Goal: Task Accomplishment & Management: Use online tool/utility

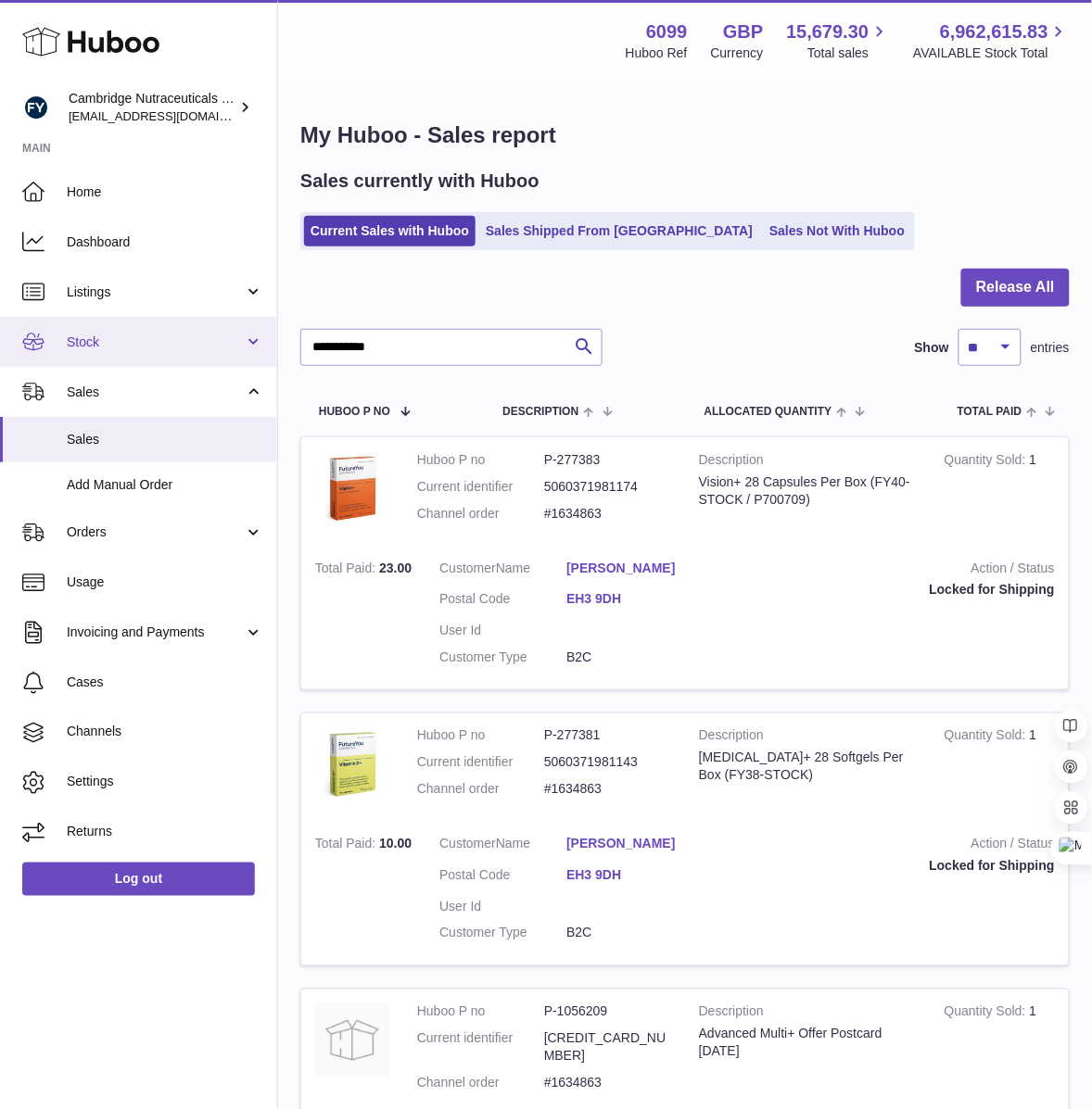
click at [85, 350] on link "Stock" at bounding box center [138, 341] width 277 height 50
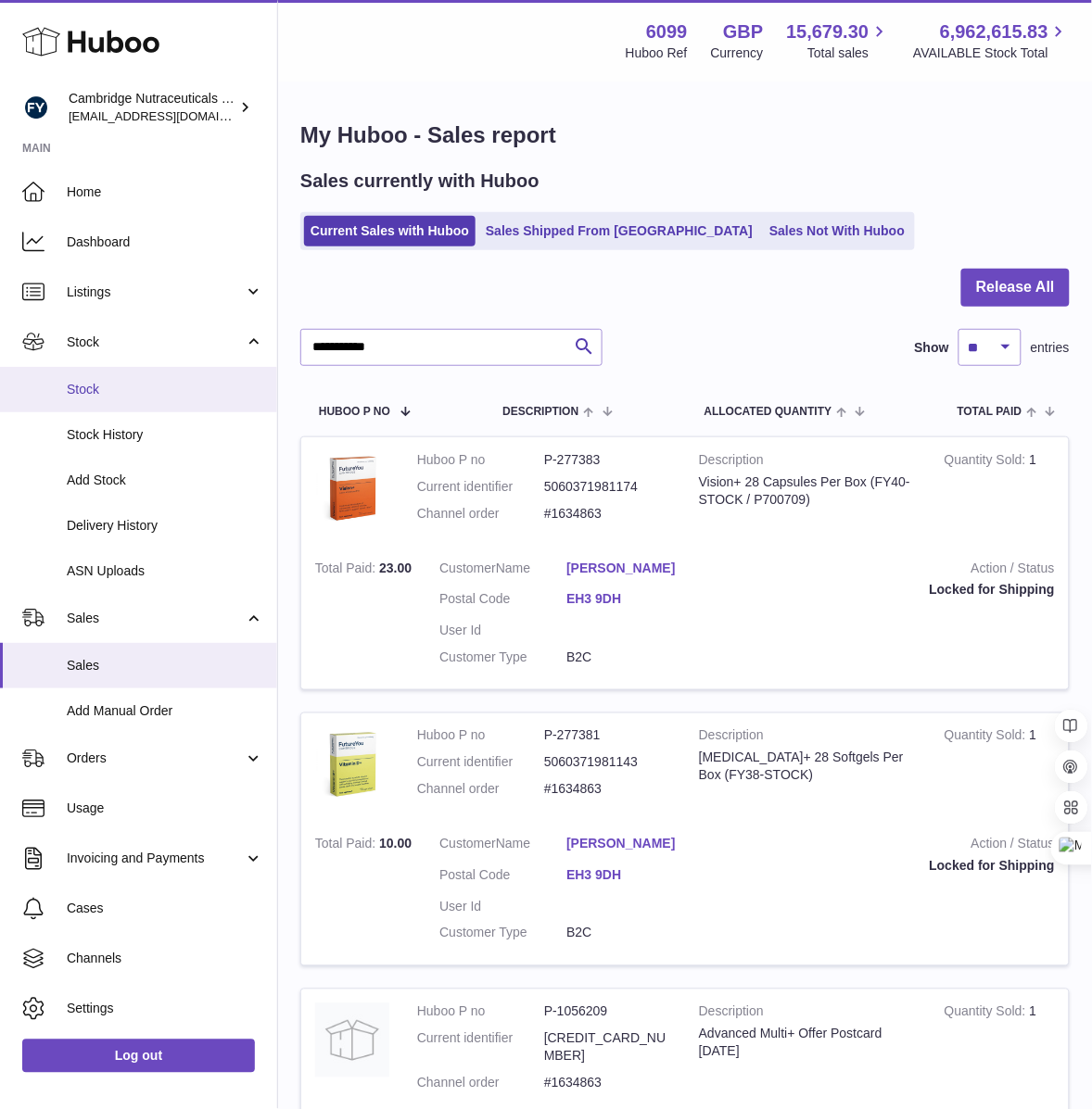
click at [104, 395] on span "Stock" at bounding box center [165, 389] width 197 height 18
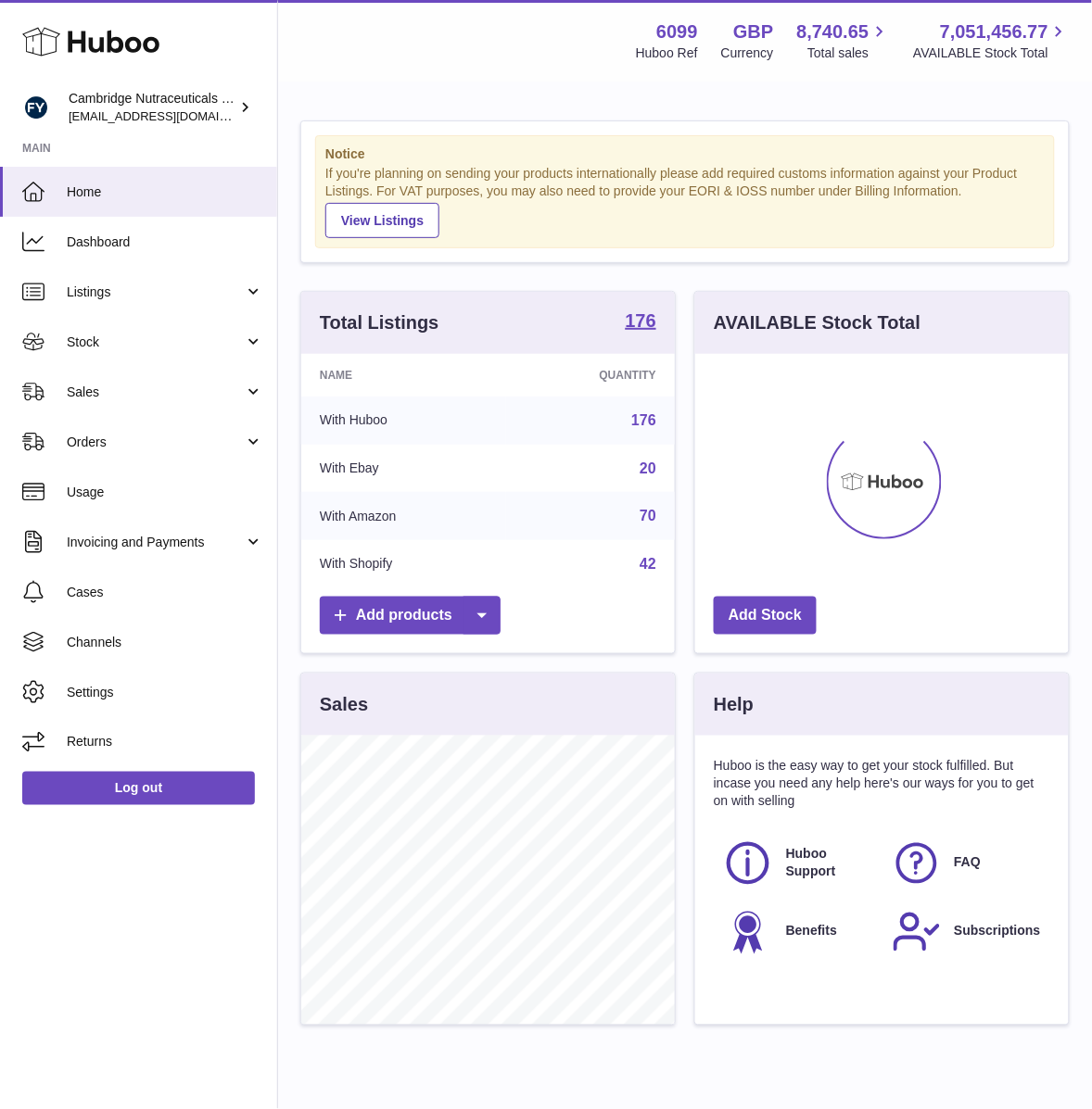
scroll to position [288, 373]
click at [103, 346] on span "Stock" at bounding box center [155, 342] width 177 height 18
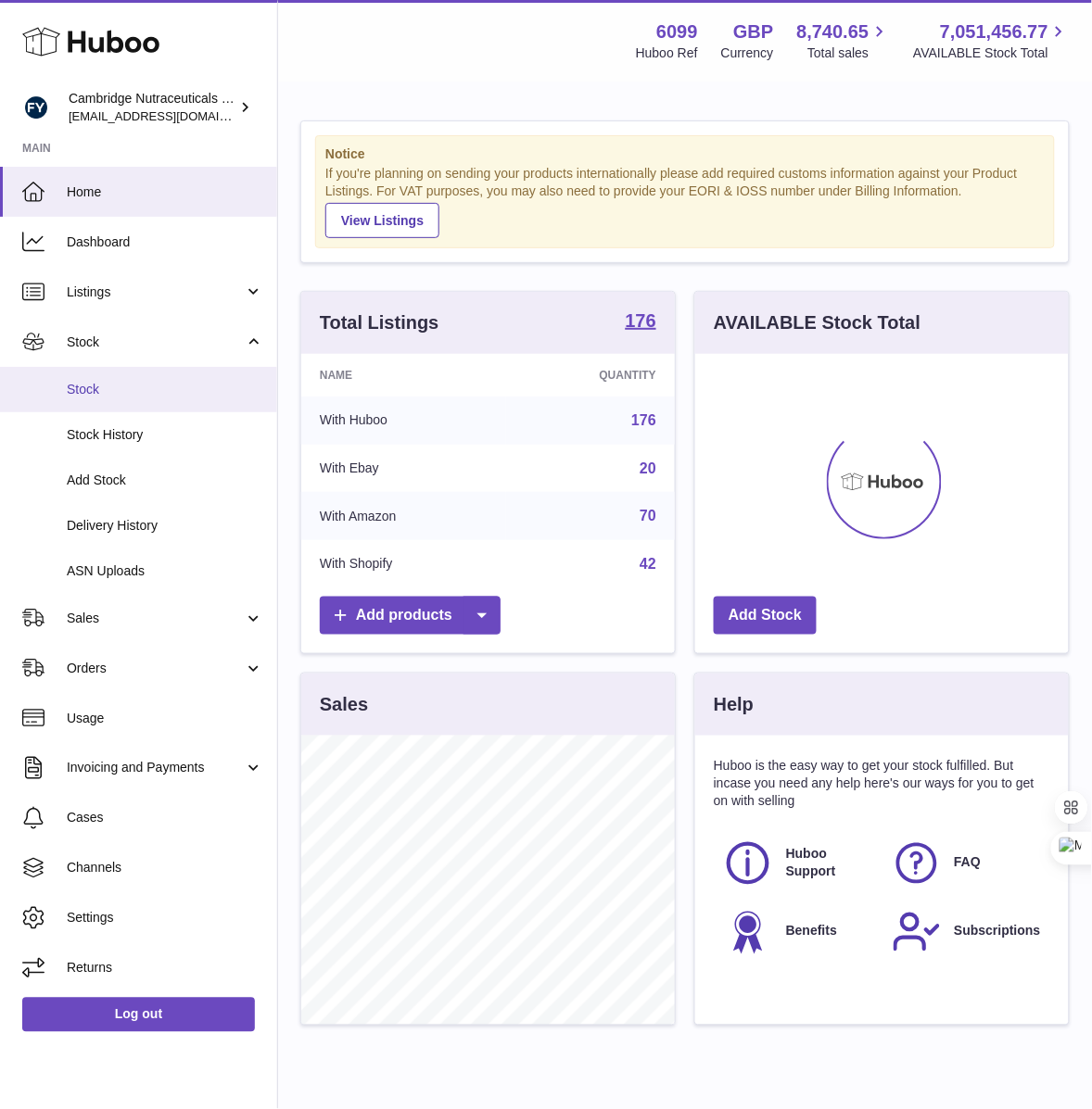
click at [95, 390] on span "Stock" at bounding box center [165, 389] width 197 height 18
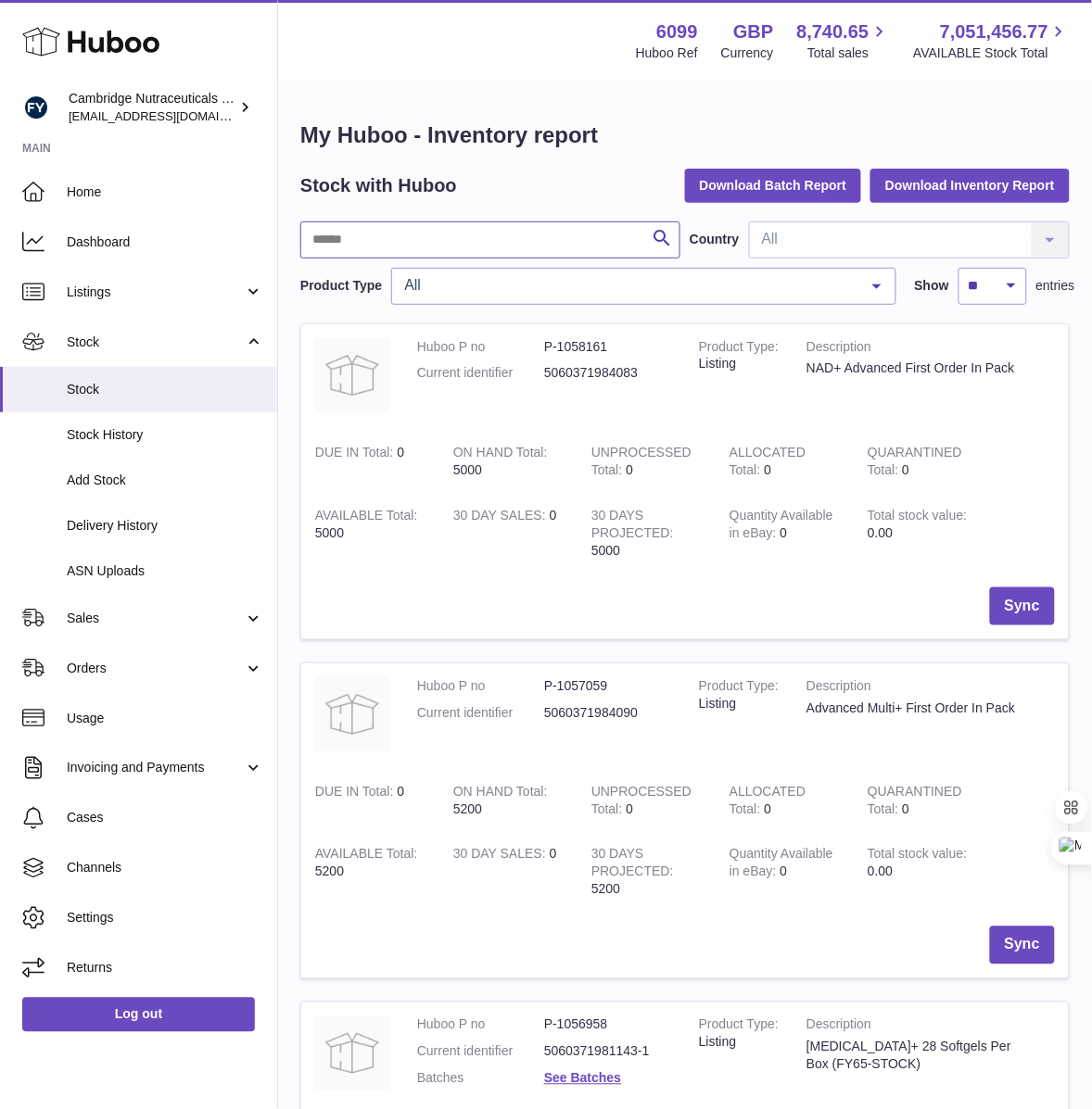
click at [404, 246] on input "text" at bounding box center [490, 239] width 380 height 37
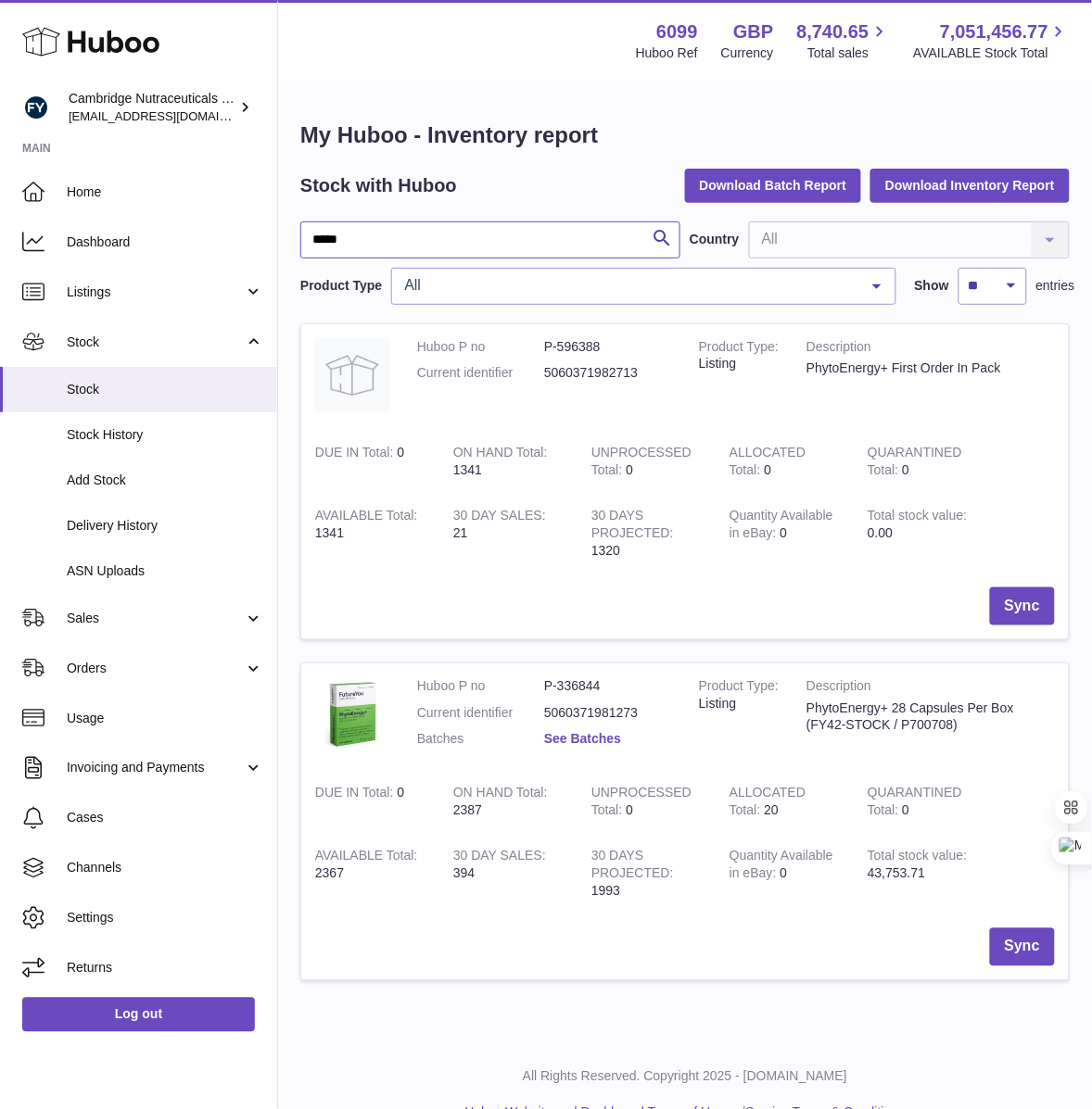
type input "*****"
click at [584, 741] on link "See Batches" at bounding box center [582, 739] width 77 height 15
